Goal: Information Seeking & Learning: Learn about a topic

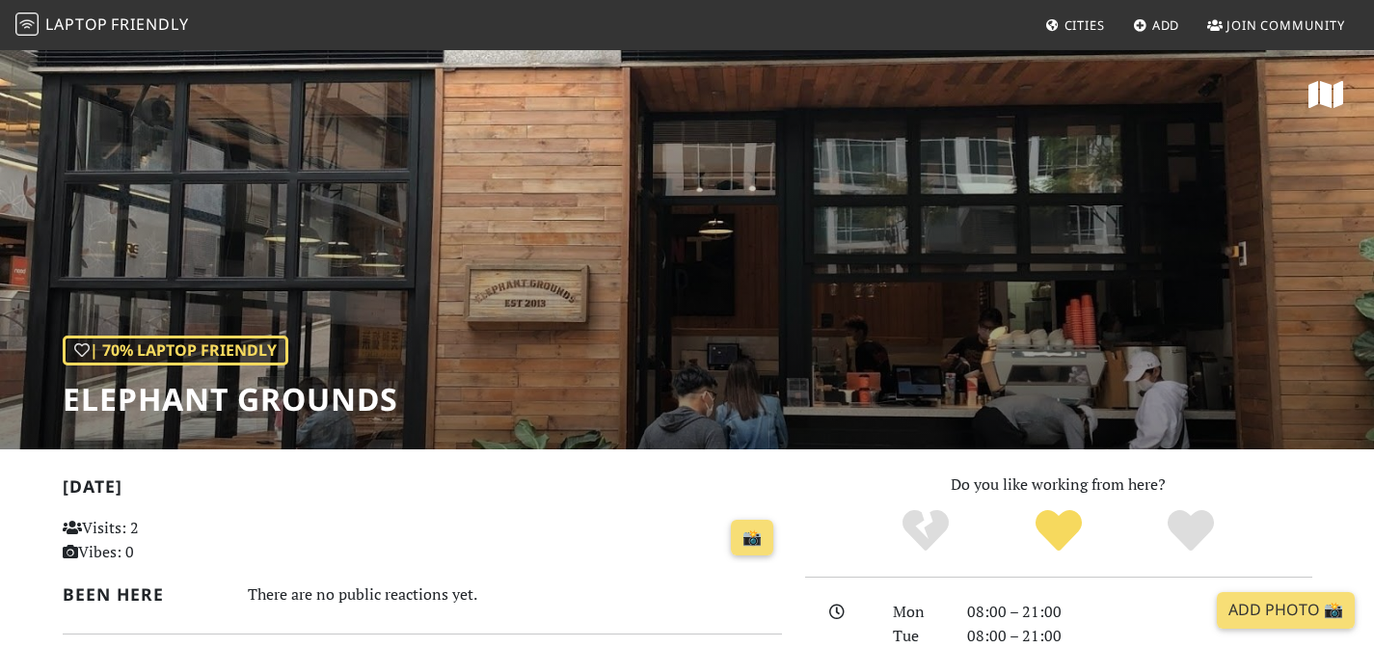
scroll to position [892, 0]
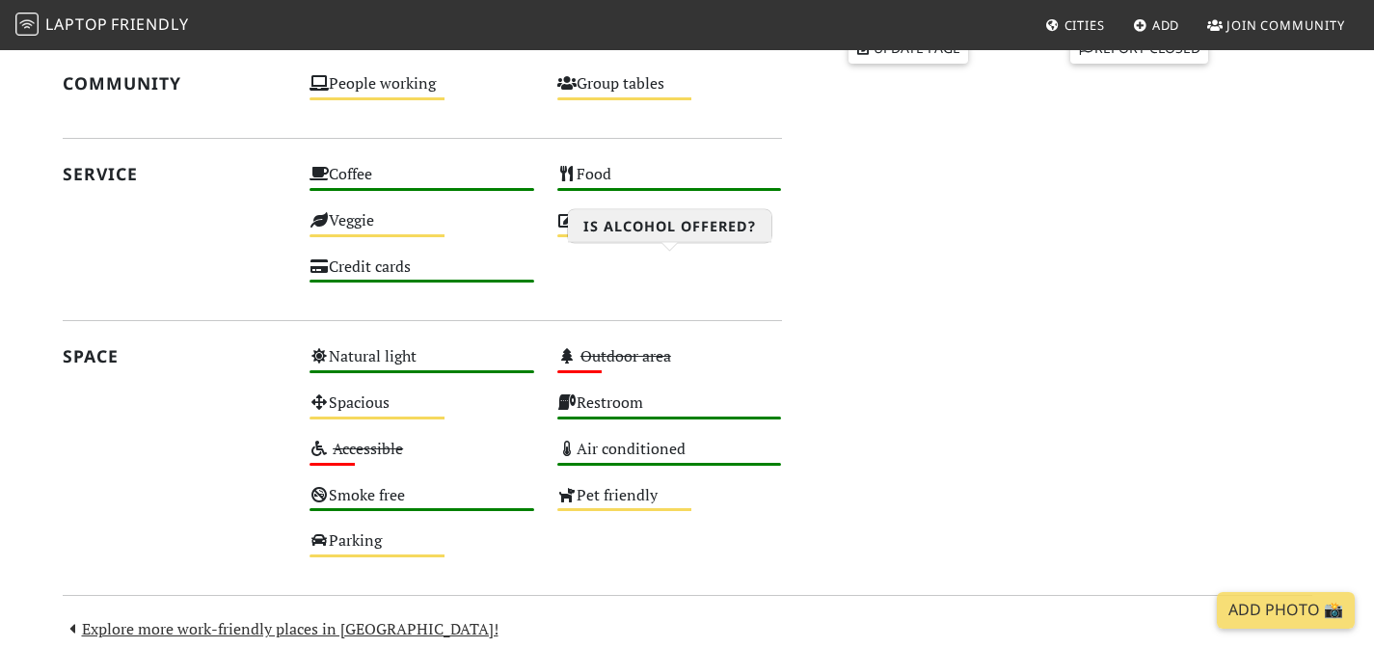
click at [622, 253] on div "Alcohol Medium" at bounding box center [670, 229] width 248 height 46
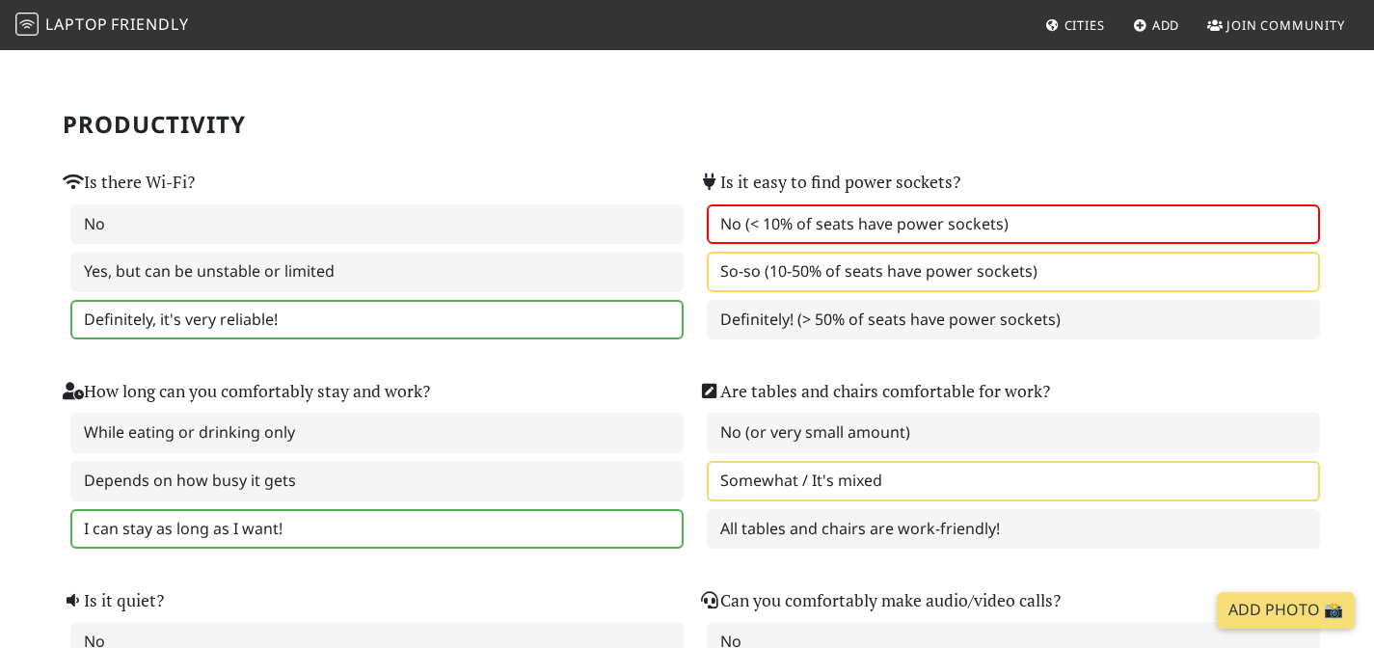
scroll to position [122, 0]
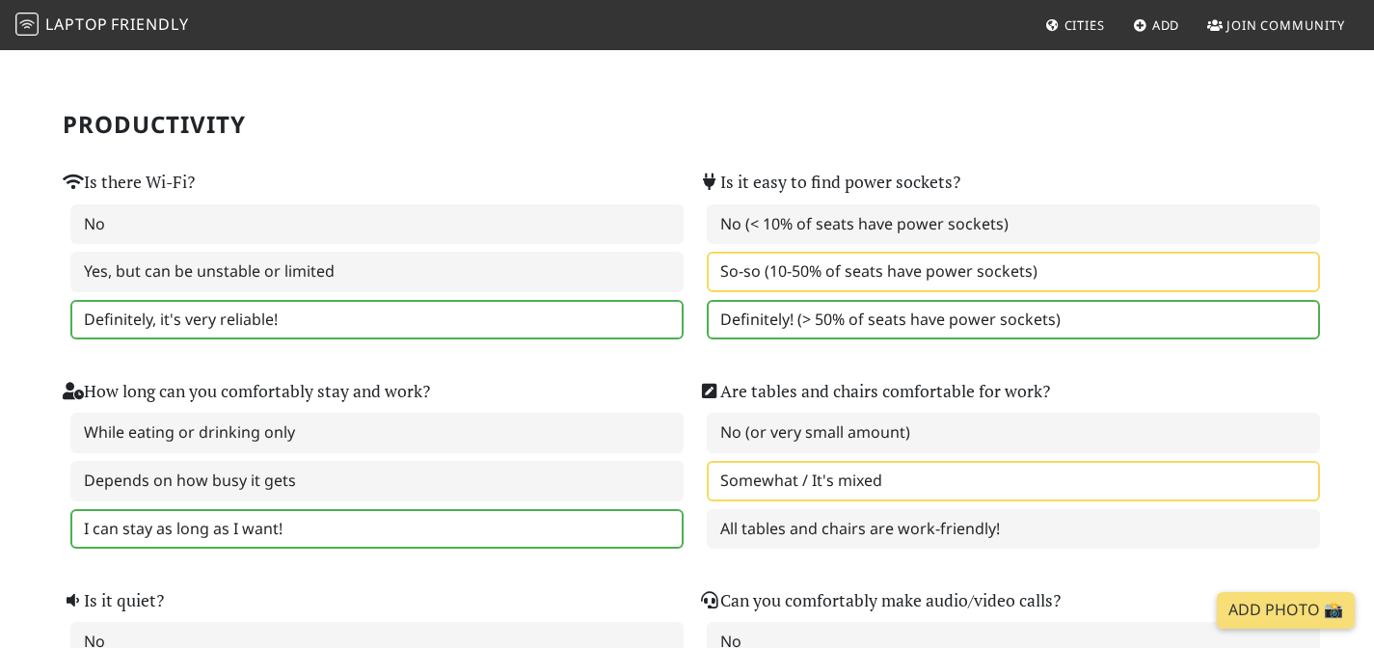
click at [793, 321] on label "Definitely! (> 50% of seats have power sockets)" at bounding box center [1013, 320] width 613 height 41
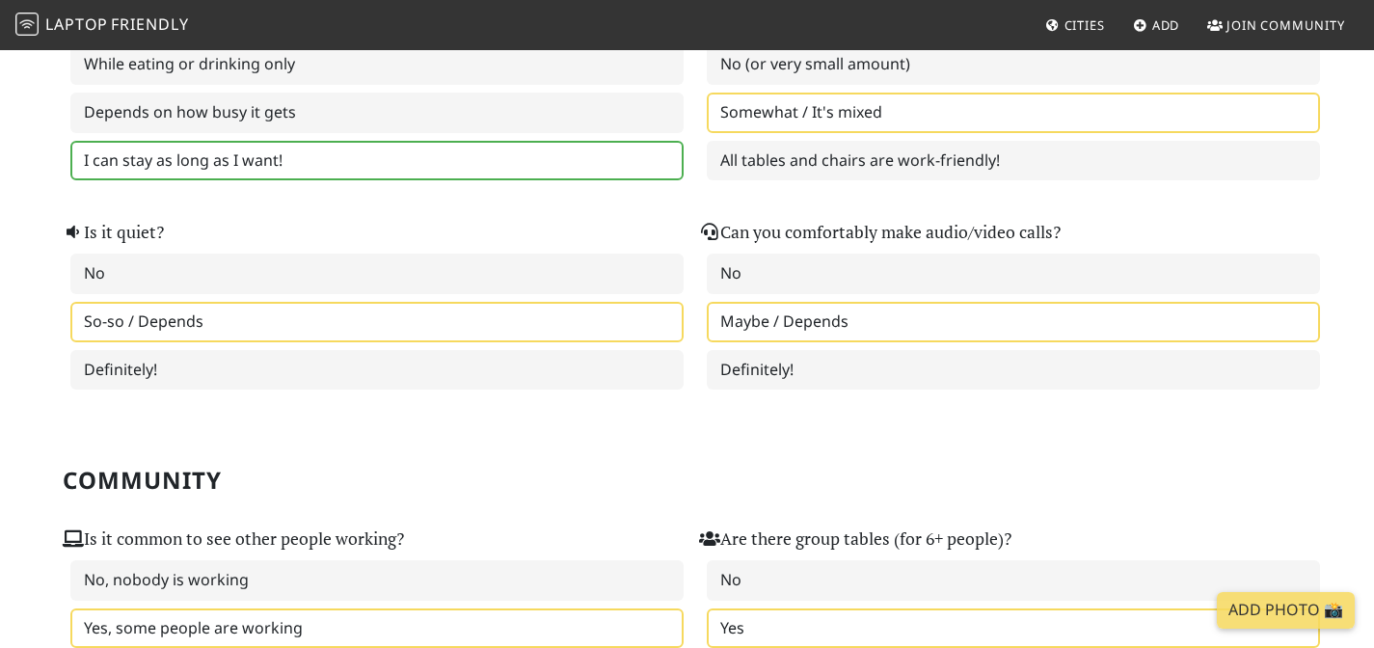
scroll to position [666, 0]
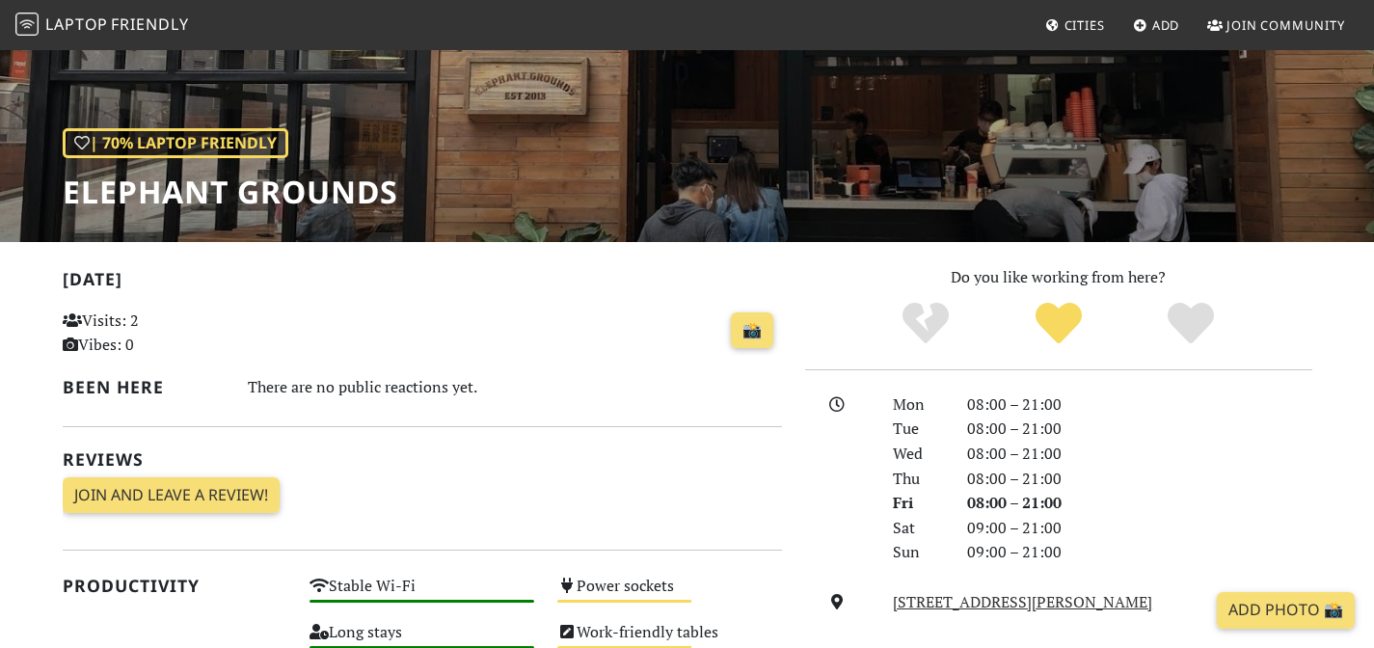
scroll to position [206, 0]
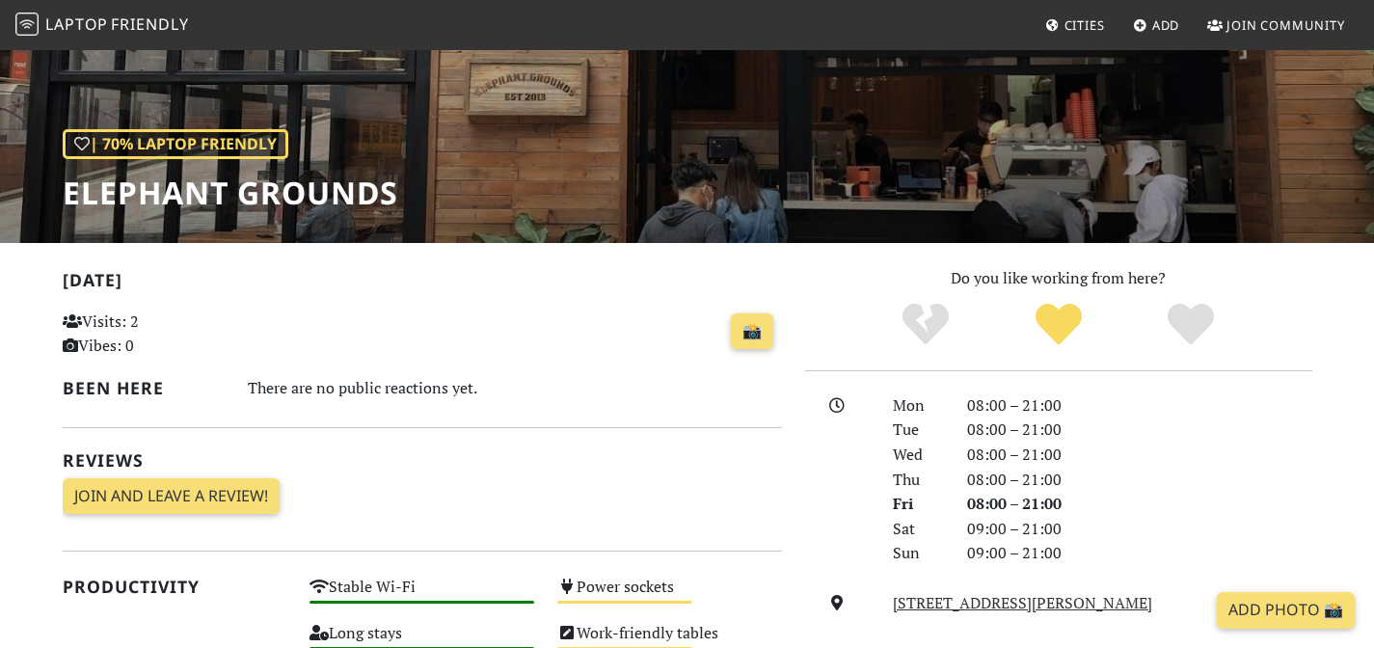
click at [1083, 25] on span "Cities" at bounding box center [1085, 24] width 41 height 17
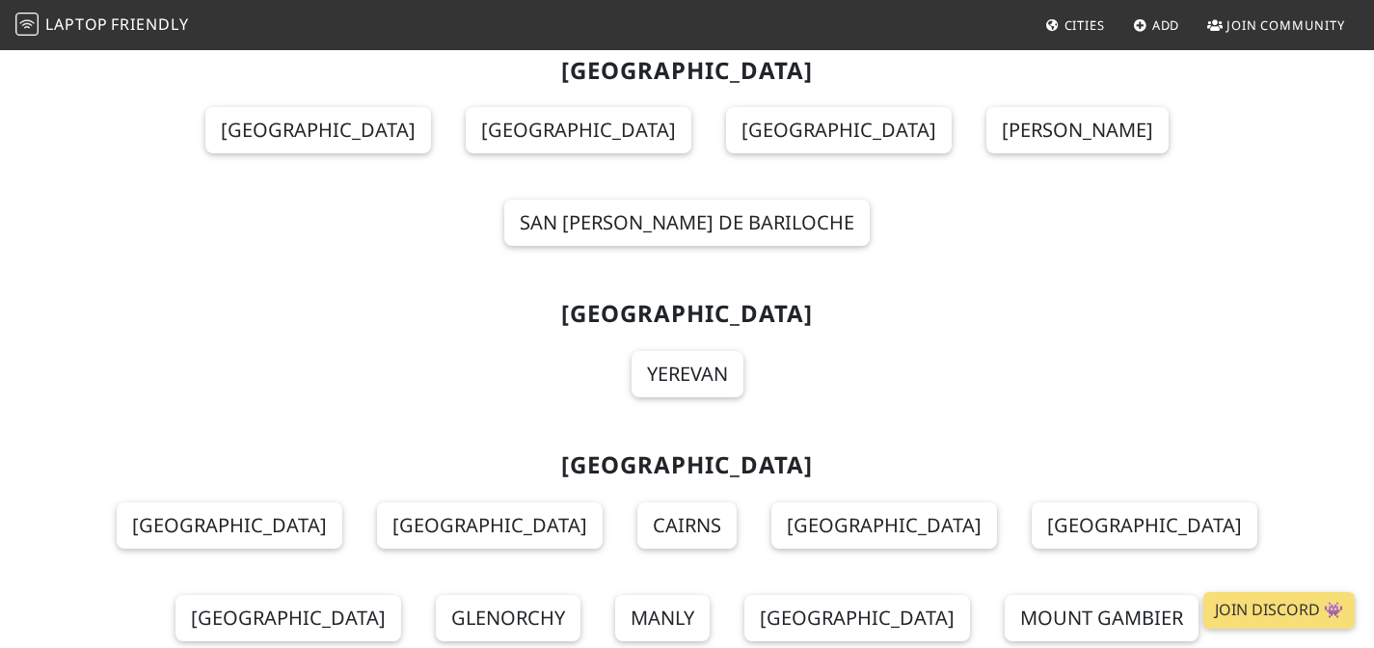
scroll to position [689, 0]
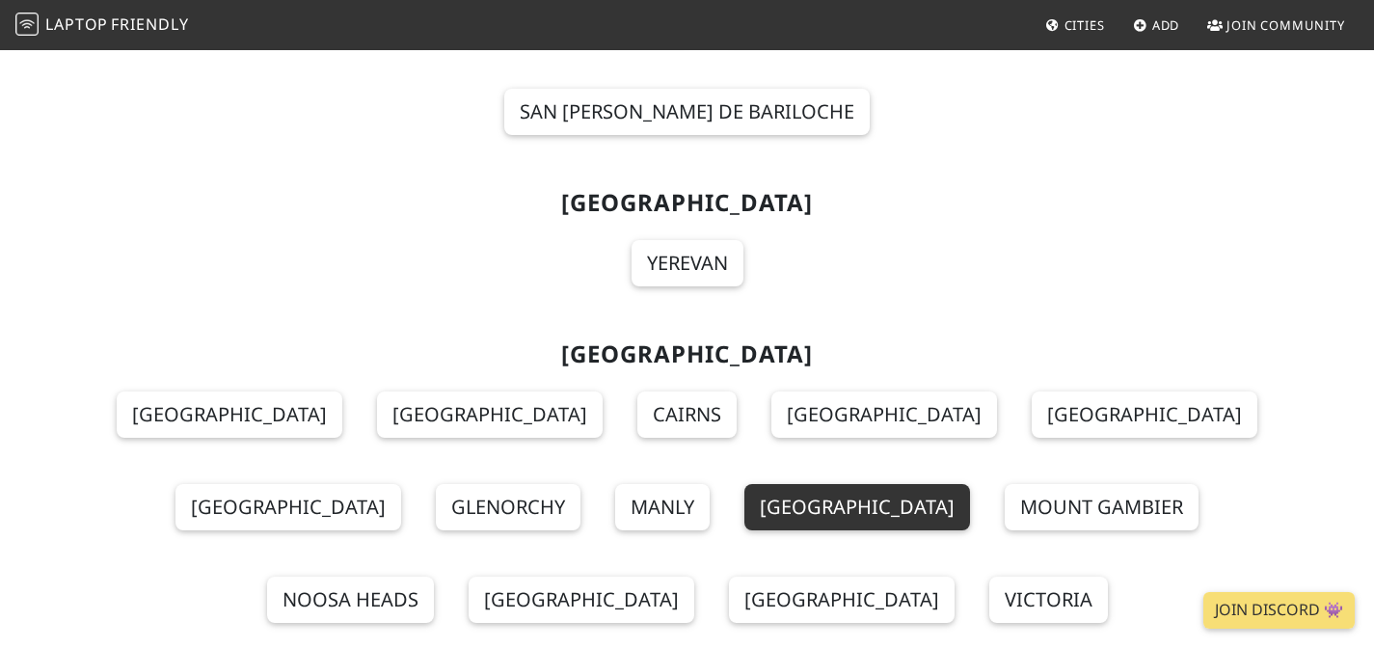
click at [744, 484] on link "Melbourne" at bounding box center [857, 507] width 226 height 46
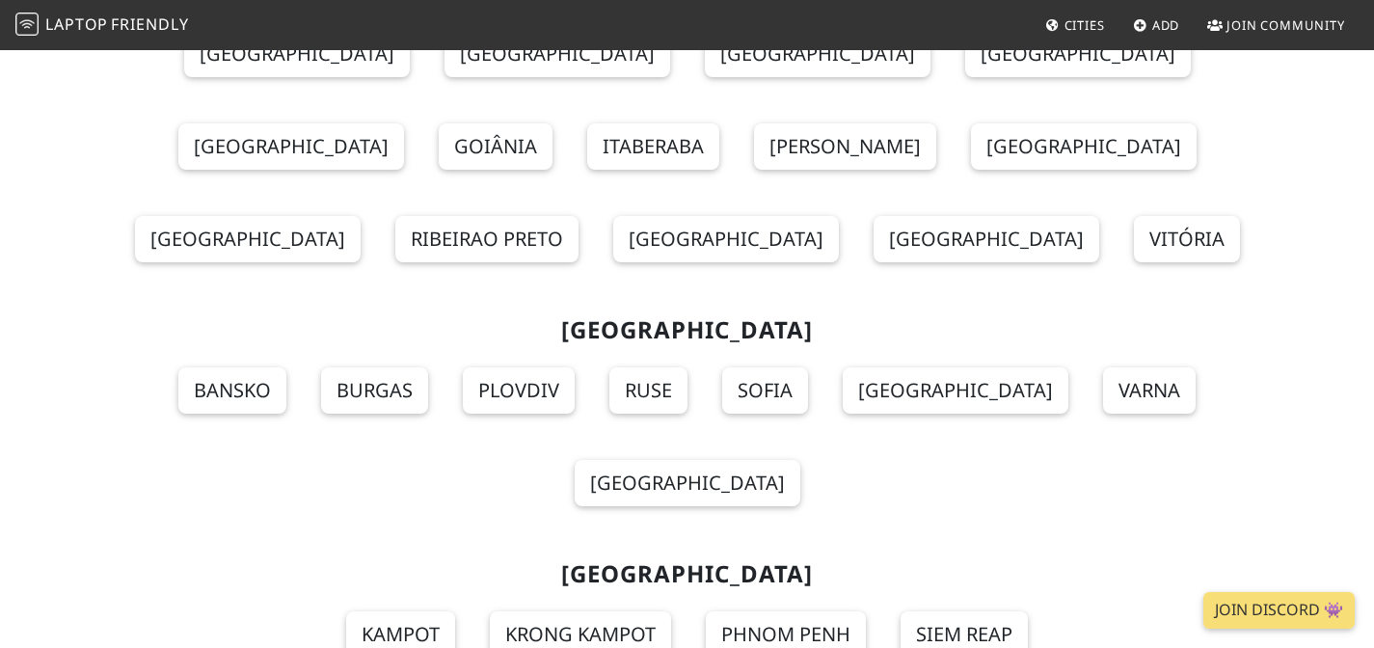
scroll to position [2364, 0]
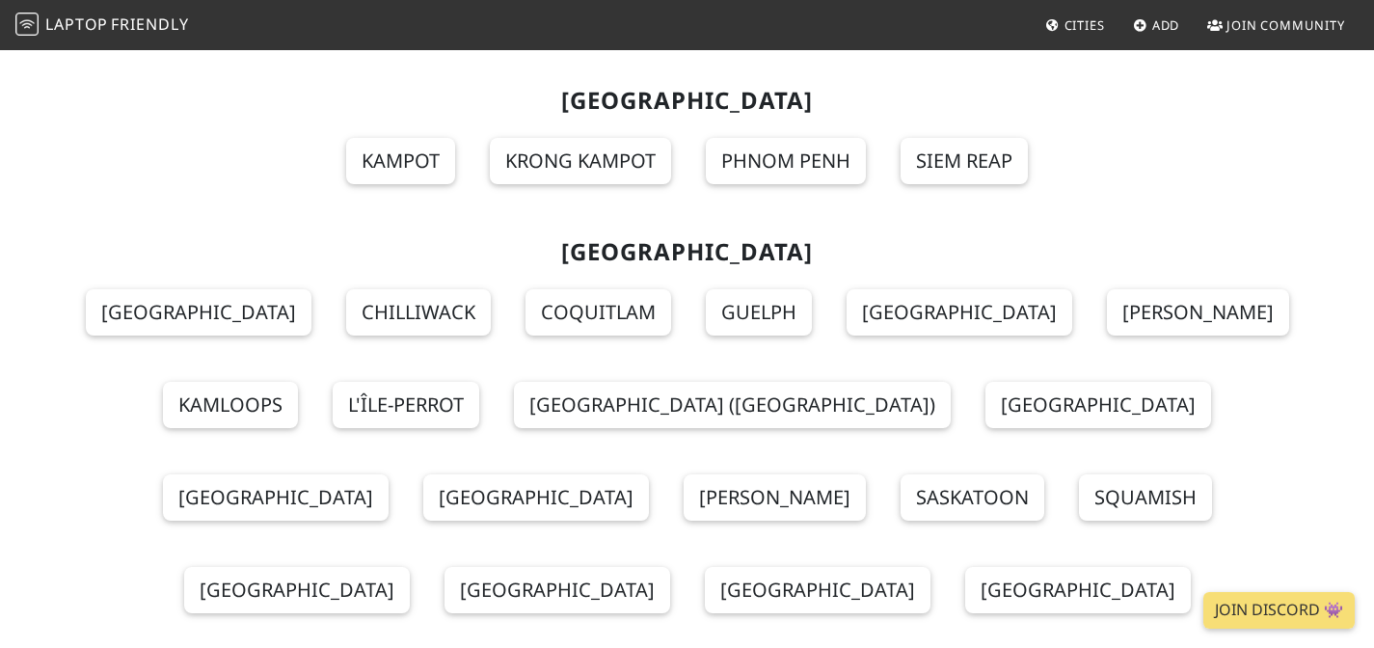
scroll to position [3152, 0]
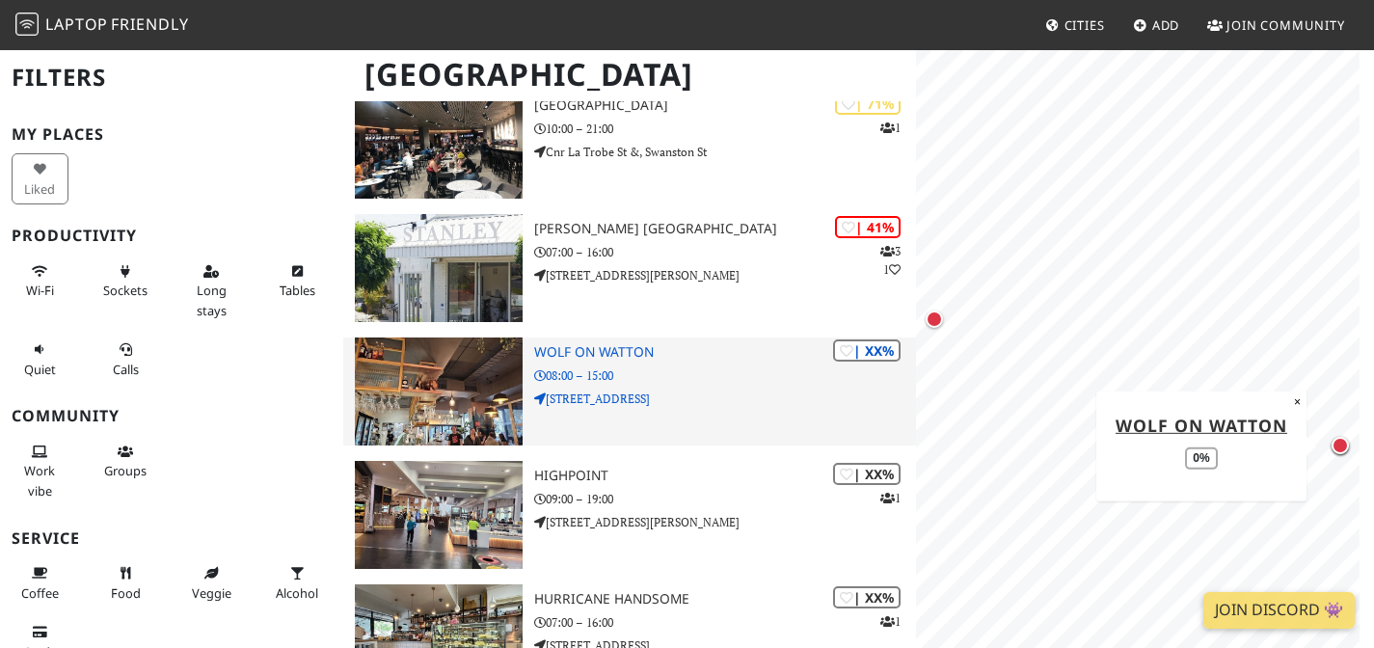
scroll to position [14, 0]
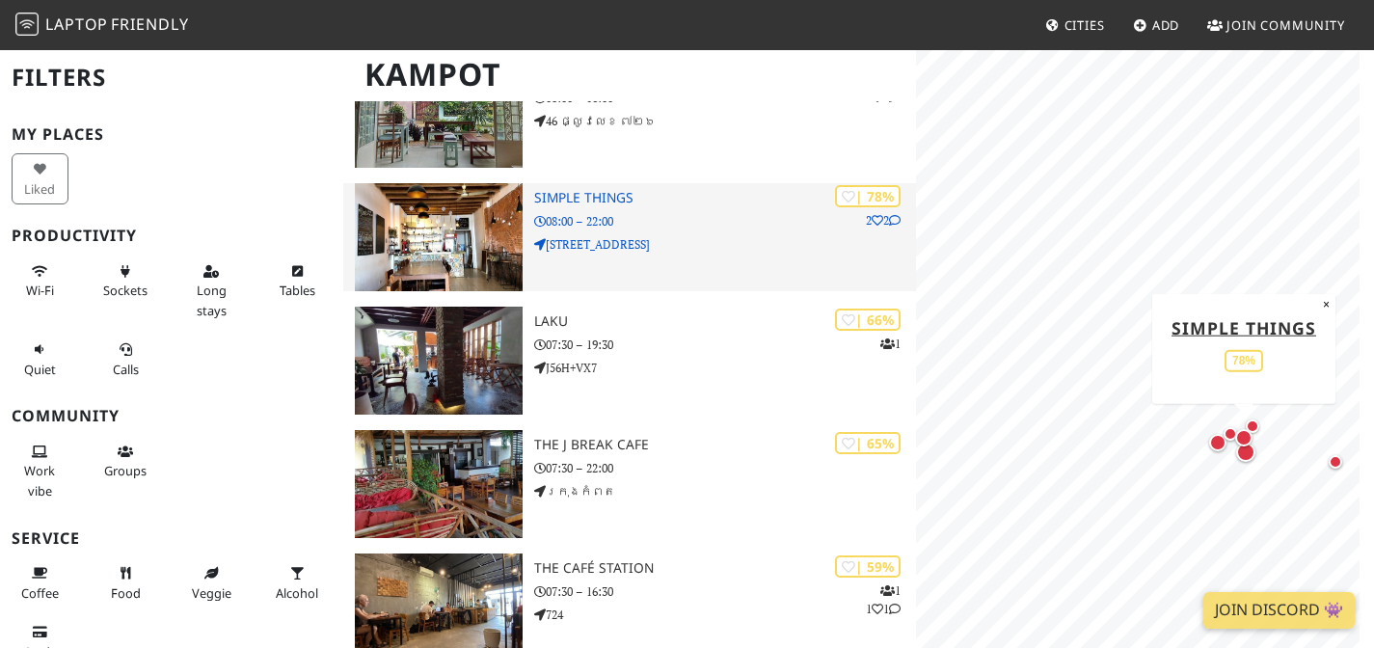
scroll to position [36, 0]
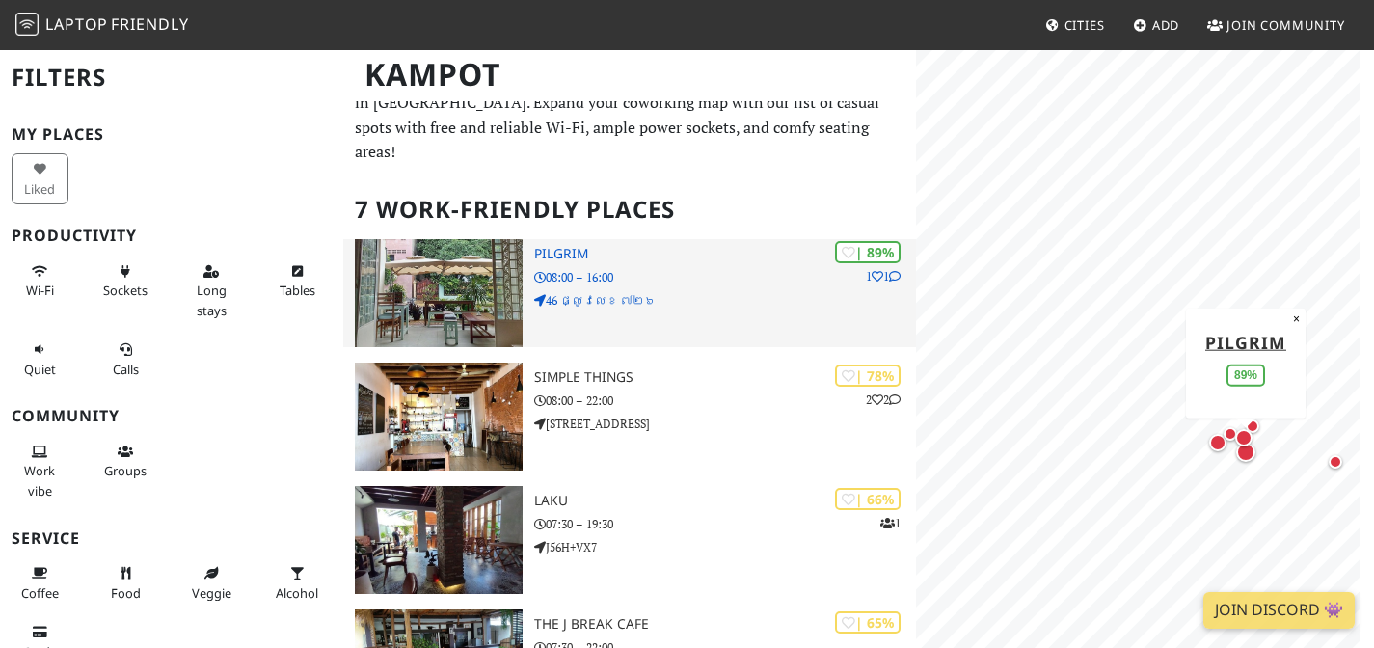
click at [509, 270] on img at bounding box center [439, 293] width 168 height 108
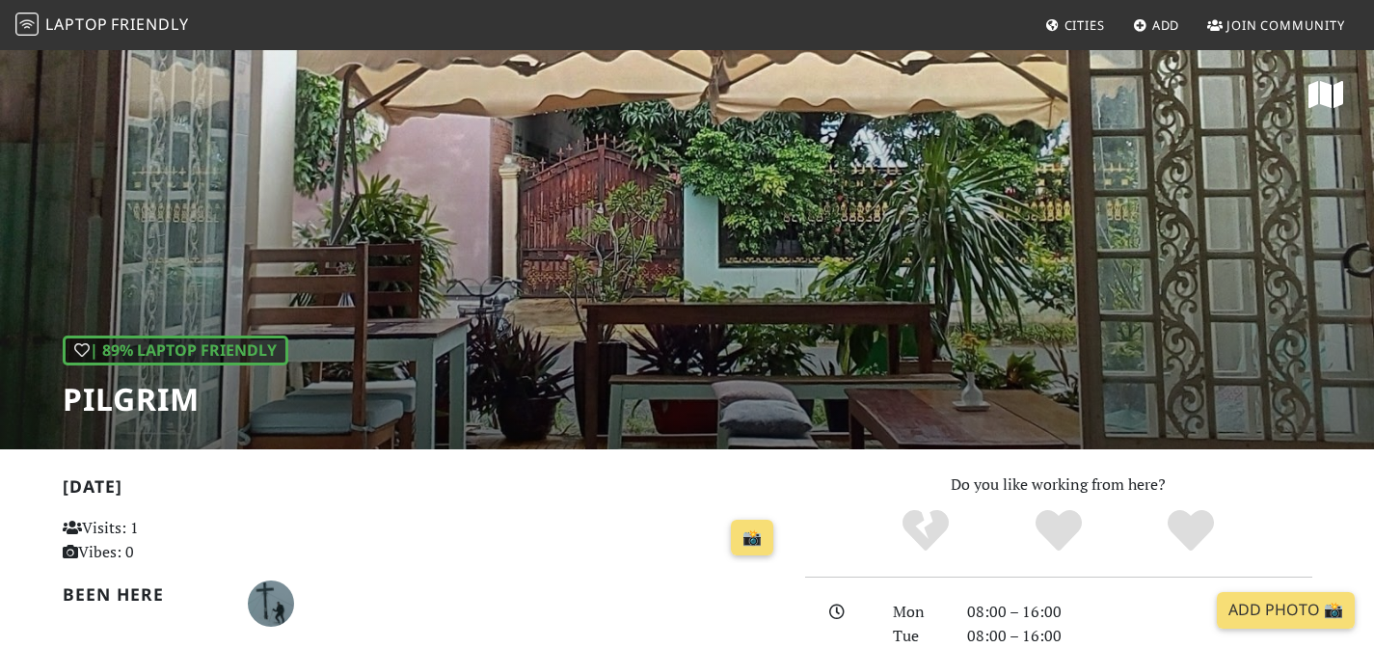
scroll to position [600, 0]
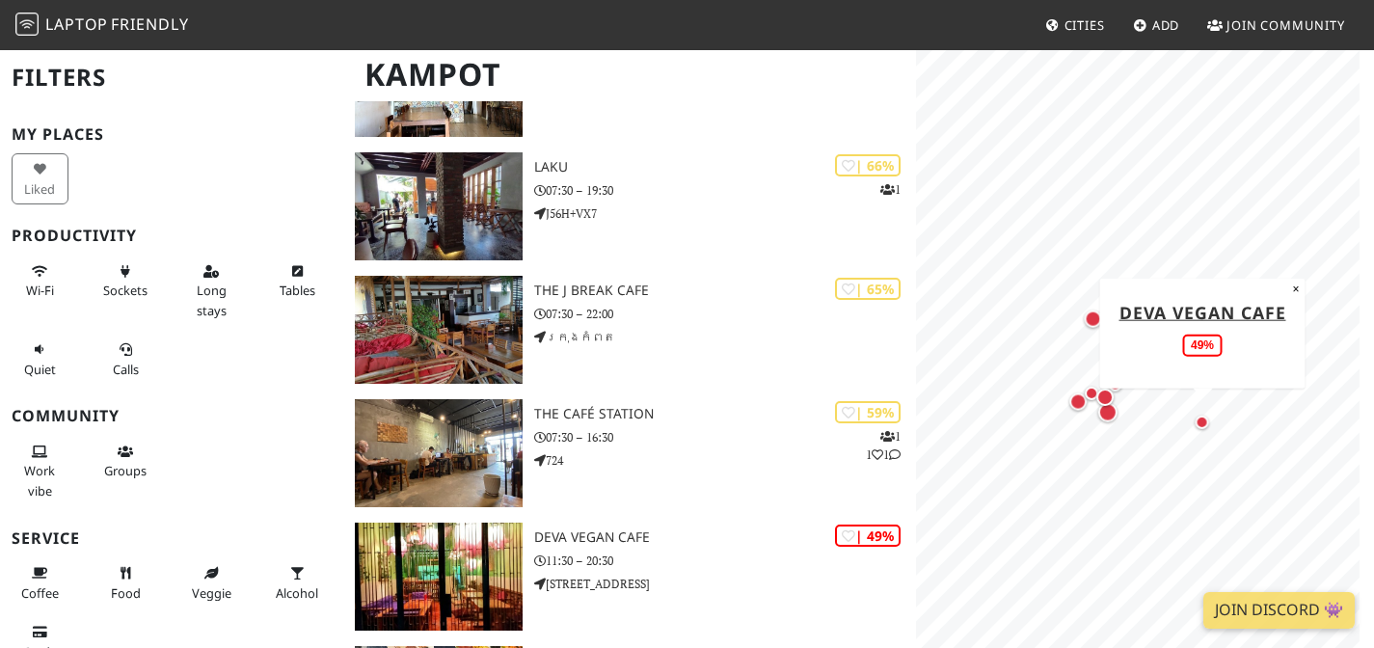
scroll to position [626, 0]
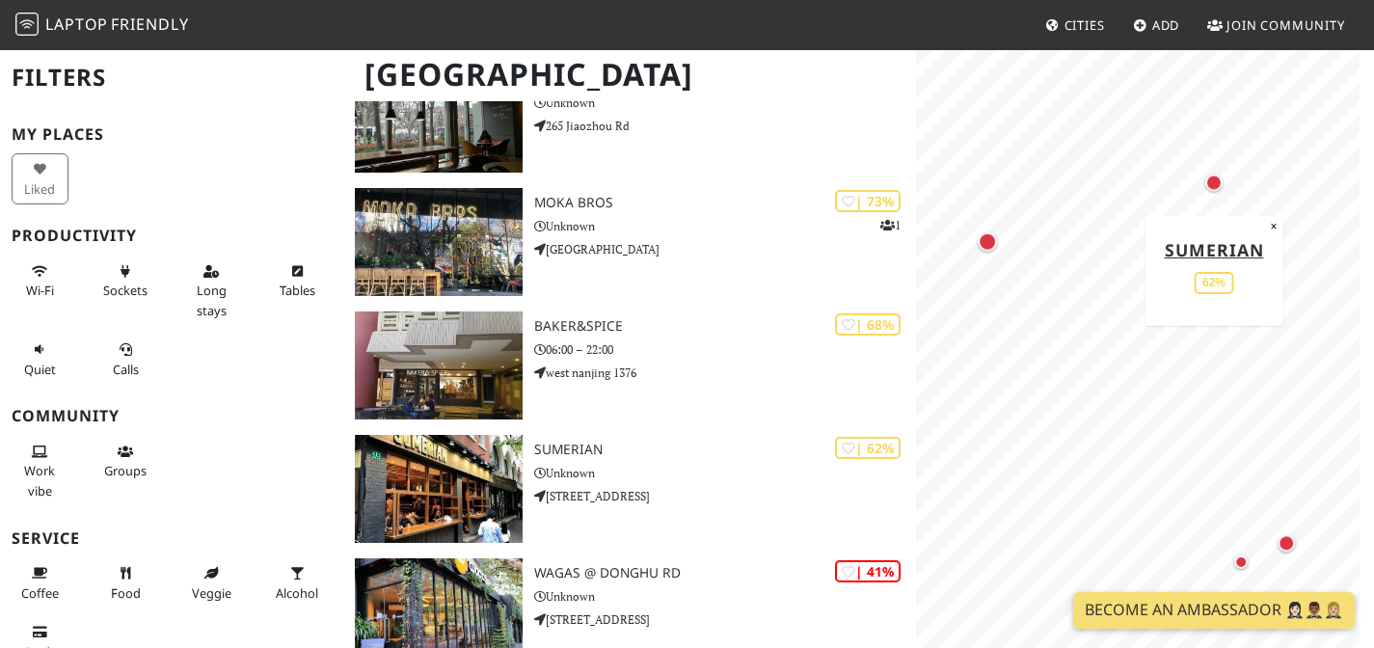
scroll to position [318, 0]
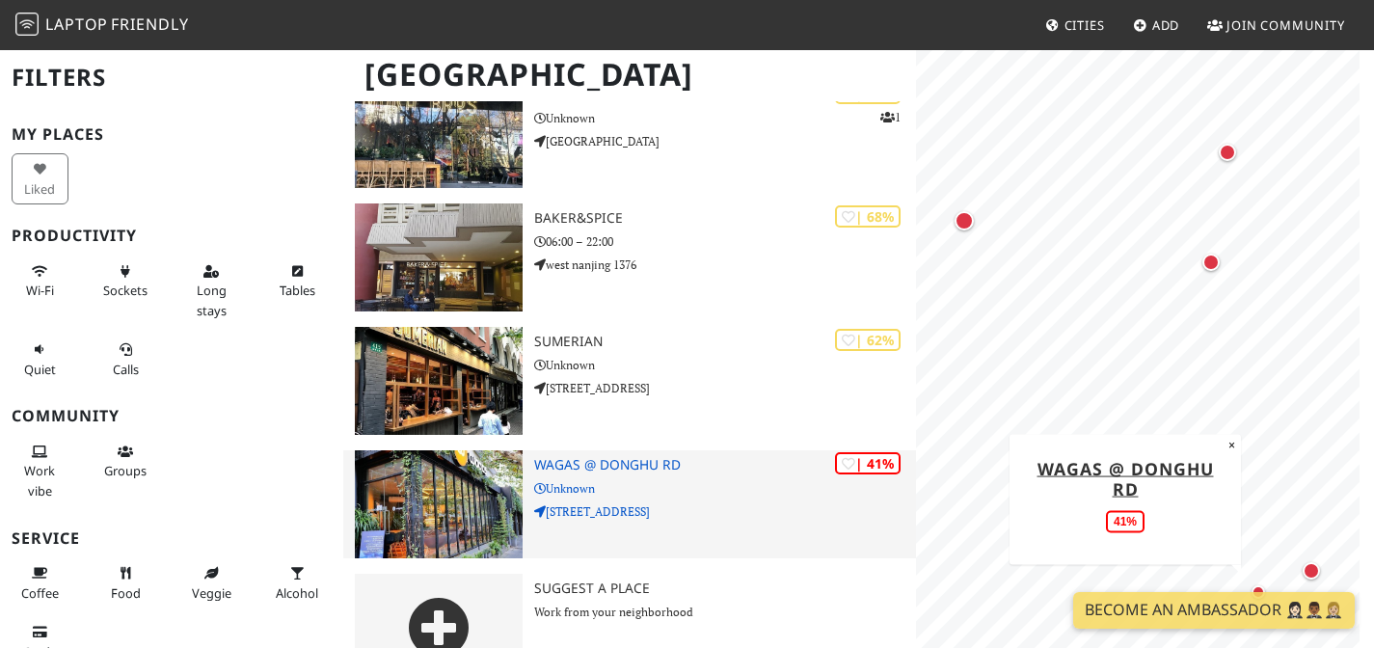
click at [621, 473] on h3 "Wagas @ Donghu Rd" at bounding box center [725, 465] width 382 height 16
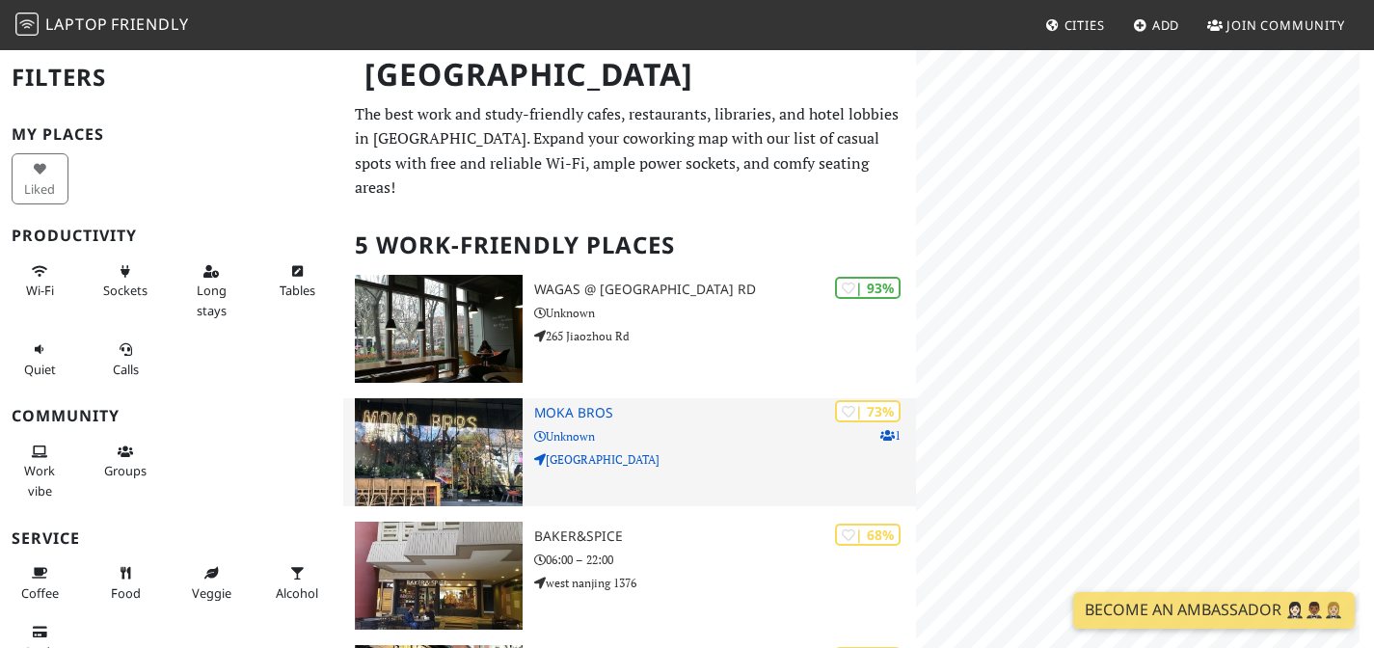
scroll to position [318, 0]
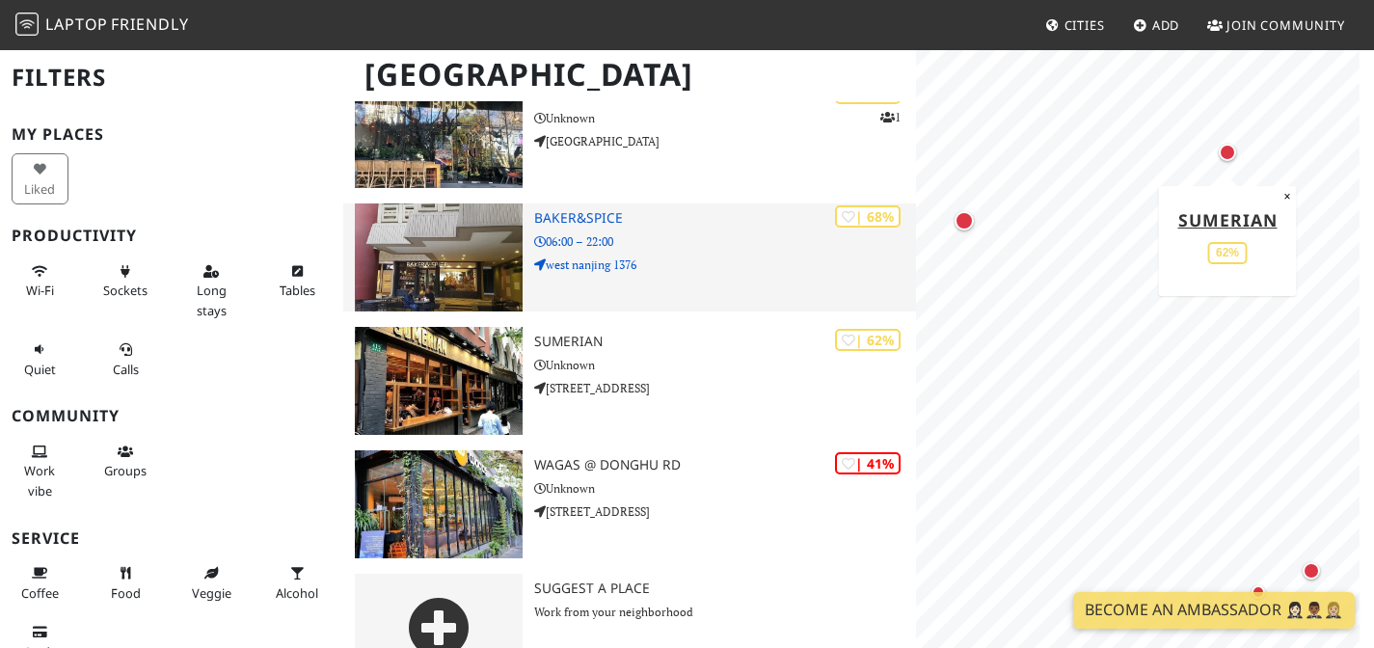
click at [473, 262] on img at bounding box center [439, 257] width 168 height 108
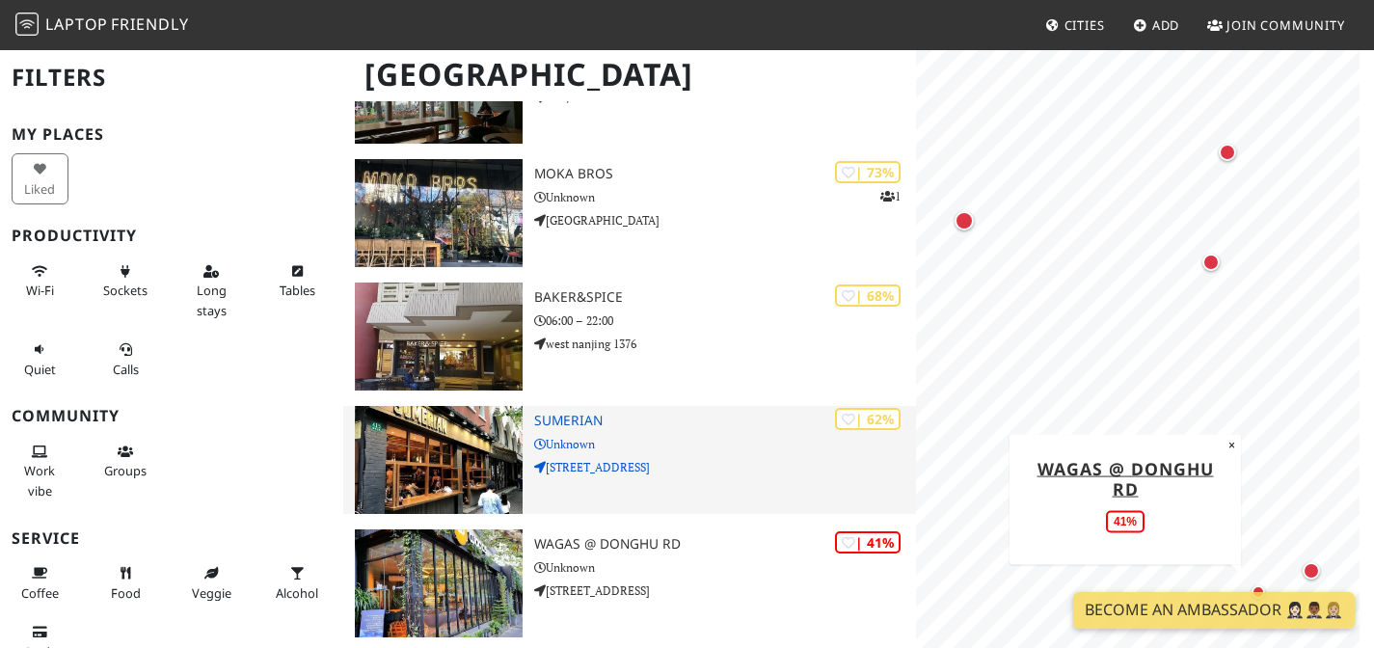
scroll to position [0, 0]
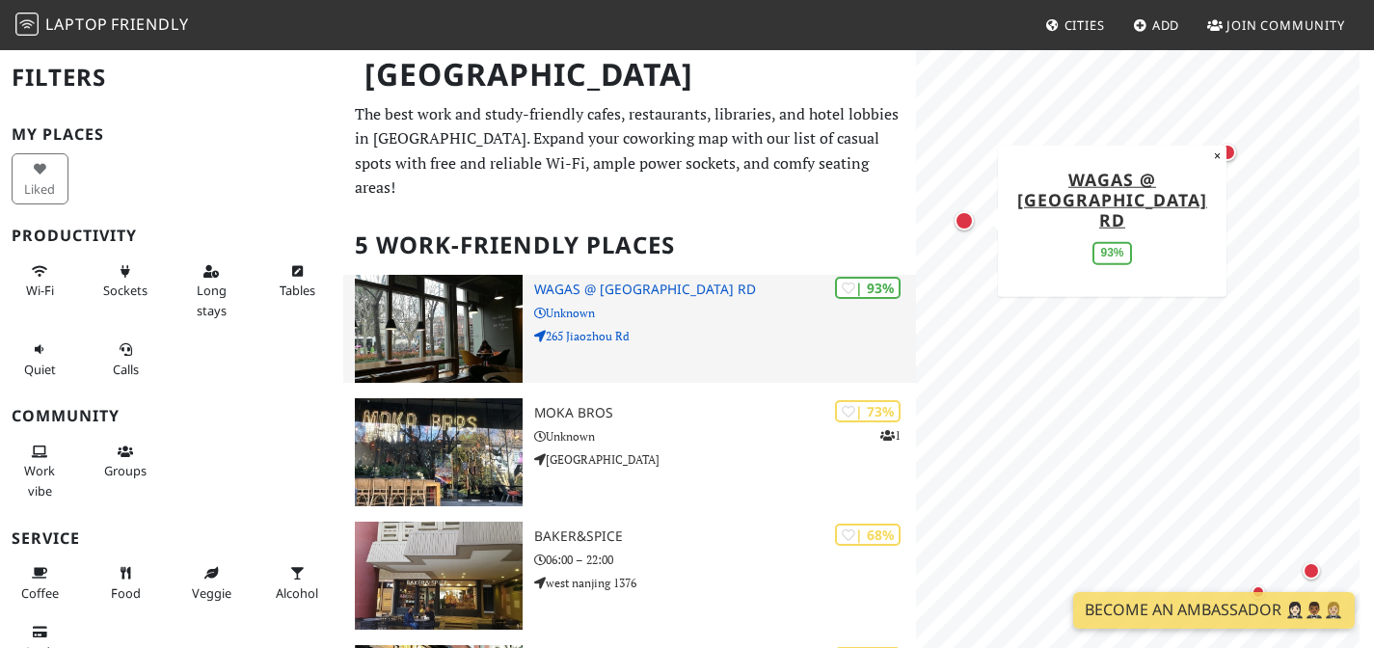
click at [582, 322] on p "Unknown" at bounding box center [725, 313] width 382 height 18
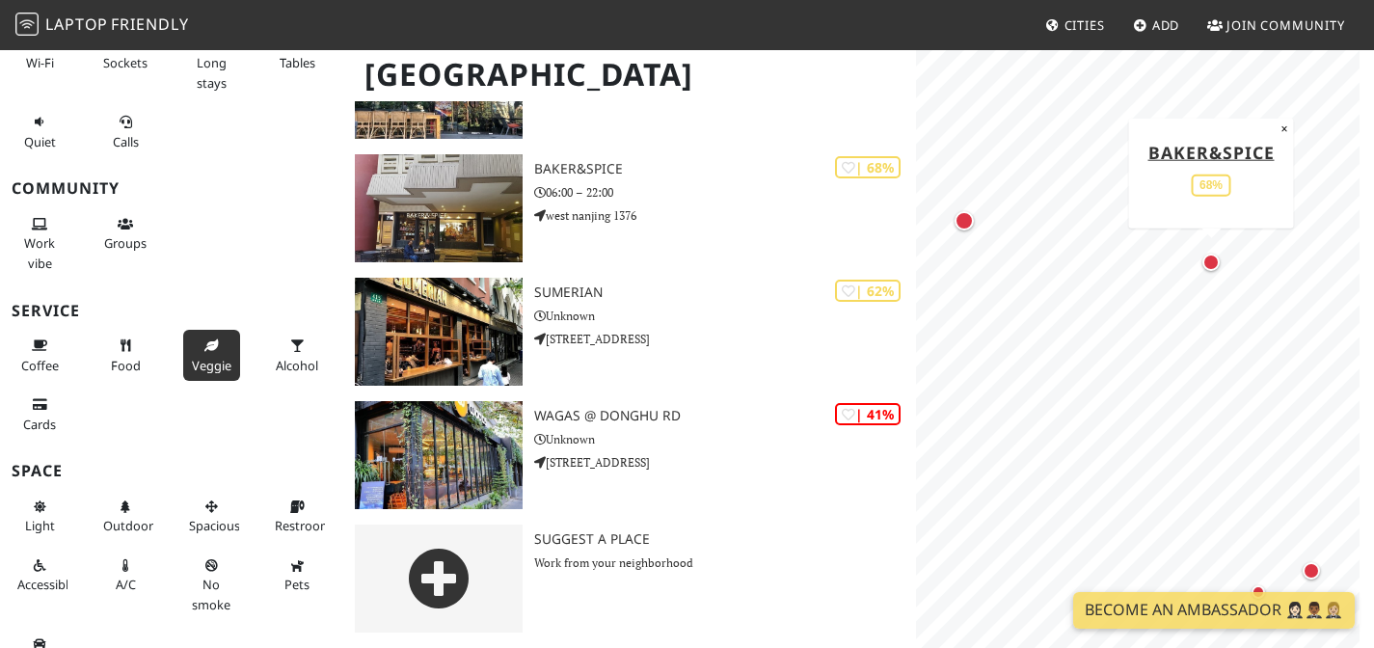
scroll to position [262, 0]
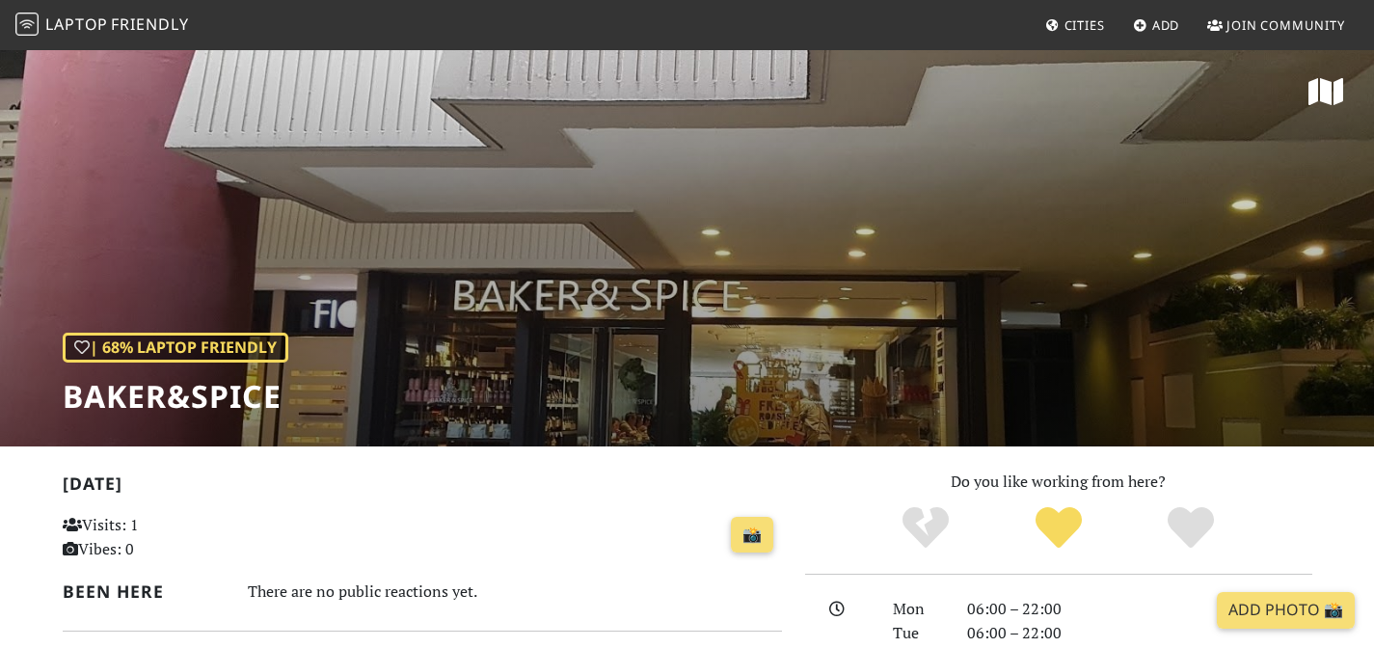
scroll to position [4, 0]
